Goal: Transaction & Acquisition: Purchase product/service

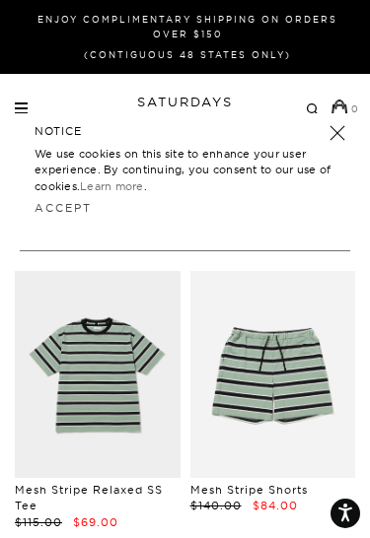
click at [14, 119] on div "Archive Sale Men's Tees Shirts Shorts Swim Knitwear Pants Sweats Women's" at bounding box center [185, 109] width 370 height 70
click at [20, 112] on span at bounding box center [21, 113] width 13 height 2
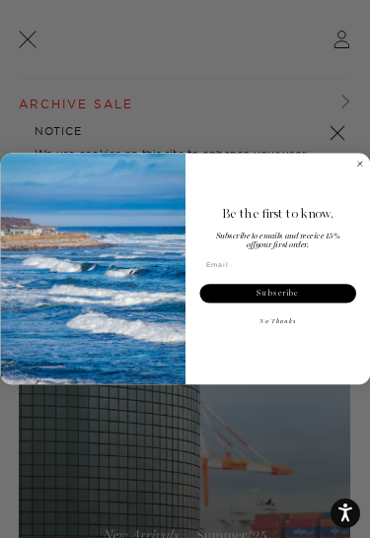
click at [356, 172] on div "Be the first to know. Subscribe to emails and receive 15% off your first order.…" at bounding box center [273, 269] width 176 height 212
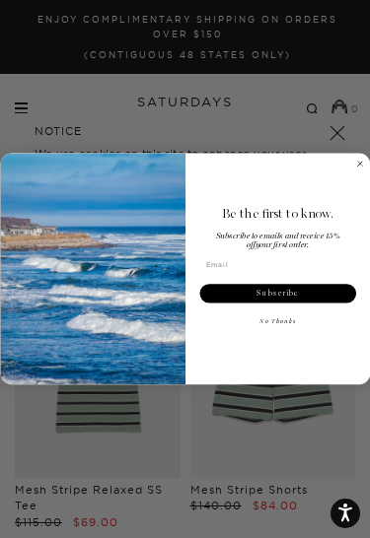
click at [358, 166] on icon "Close dialog" at bounding box center [359, 164] width 5 height 5
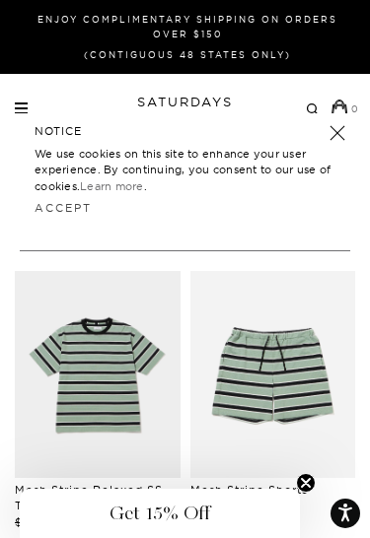
click at [32, 107] on div "Archive Sale Men's Tees Shirts Shorts Swim Knitwear Pants Sweats" at bounding box center [187, 109] width 345 height 19
click at [20, 117] on div "NOTICE We use cookies on this site to enhance your user experience. By continui…" at bounding box center [185, 172] width 340 height 118
click at [21, 109] on span at bounding box center [21, 108] width 13 height 2
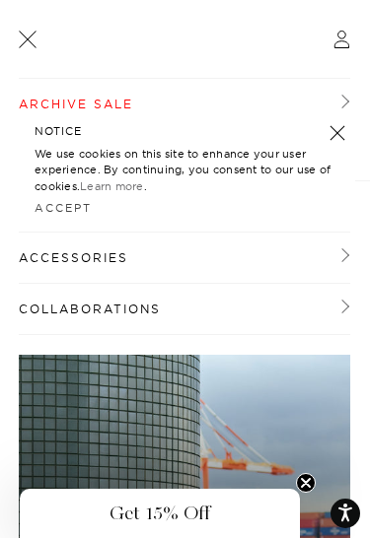
click at [166, 98] on link "Archive Sale" at bounding box center [184, 104] width 331 height 51
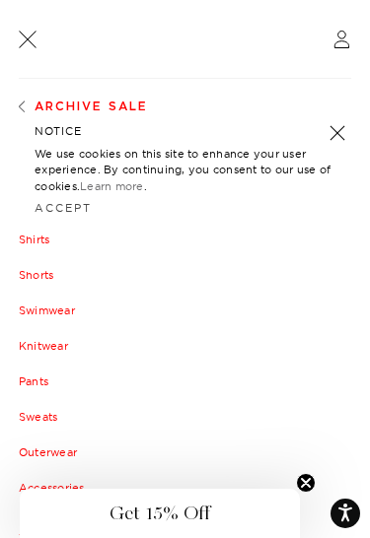
click at [335, 129] on link at bounding box center [337, 133] width 28 height 28
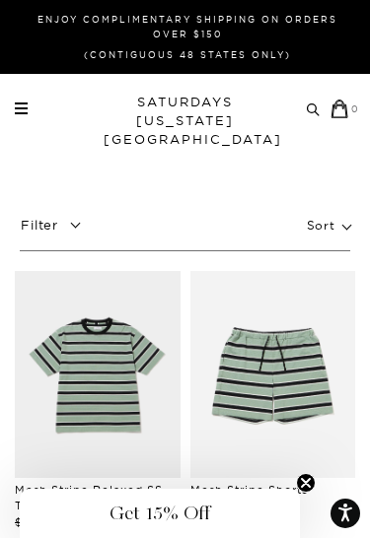
click at [20, 120] on div "Archive Sale Men's Tees Shirts Shorts Swim Knitwear Pants Sweats Women's" at bounding box center [185, 109] width 370 height 70
click at [19, 113] on span at bounding box center [21, 113] width 13 height 2
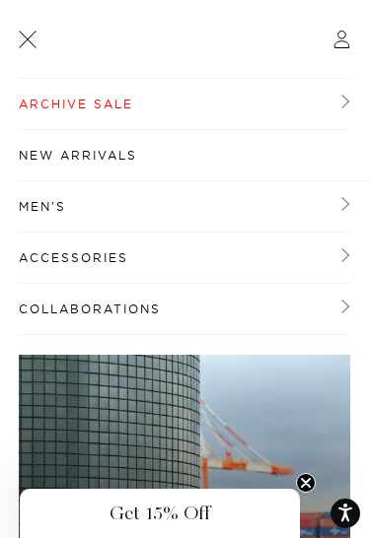
click at [168, 106] on link "Archive Sale" at bounding box center [184, 104] width 331 height 51
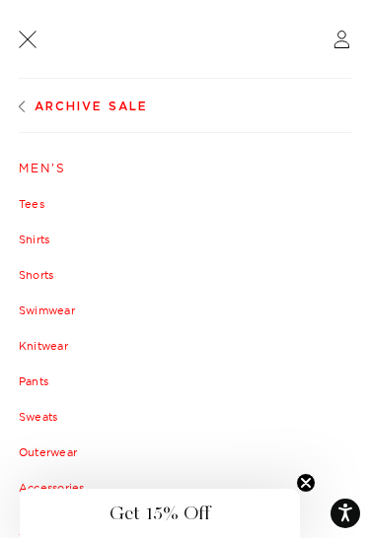
click at [56, 173] on link "Men's" at bounding box center [185, 169] width 332 height 12
